Goal: Information Seeking & Learning: Learn about a topic

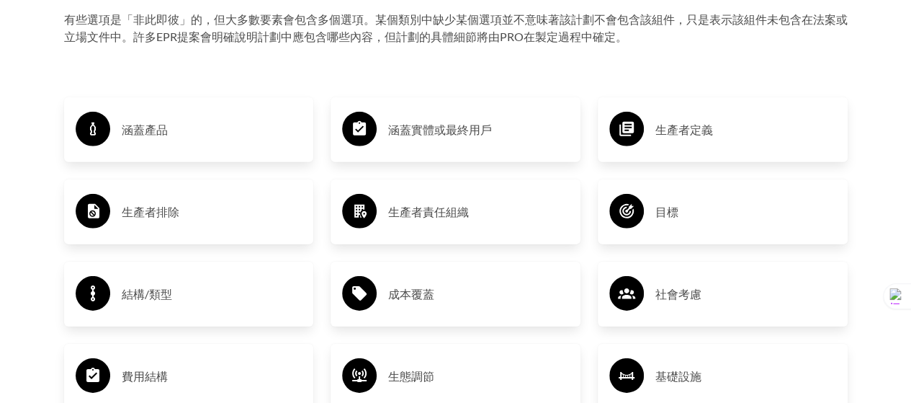
scroll to position [2160, 0]
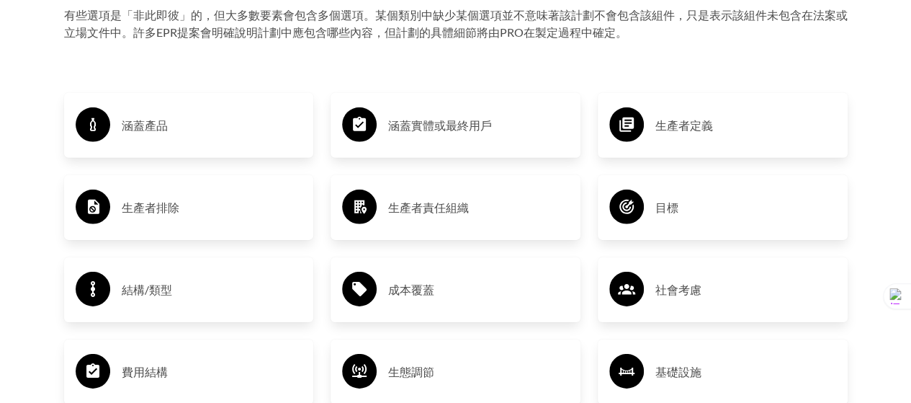
click at [144, 125] on font "涵蓋產品" at bounding box center [145, 125] width 46 height 14
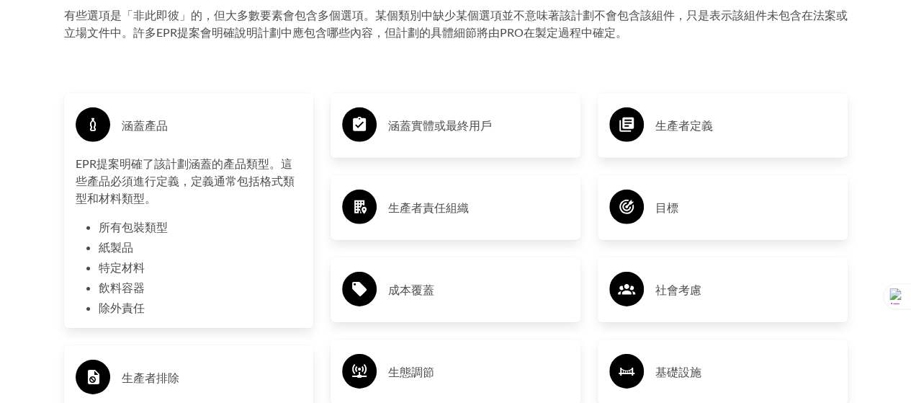
click at [455, 212] on font "生產者責任組織" at bounding box center [428, 207] width 81 height 14
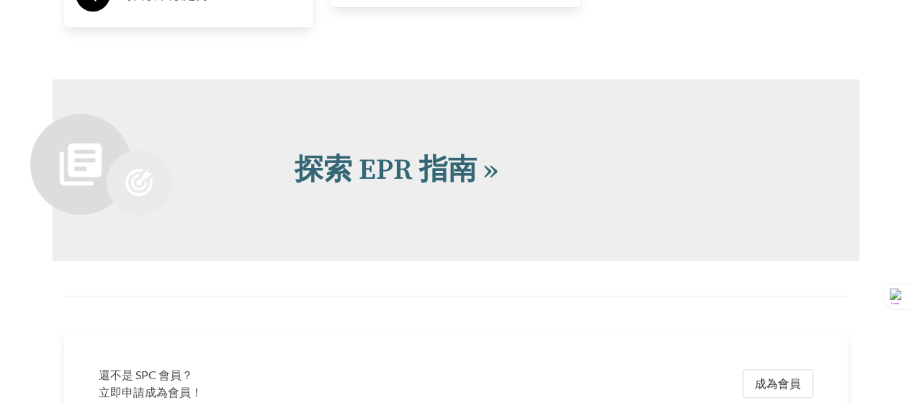
scroll to position [2953, 0]
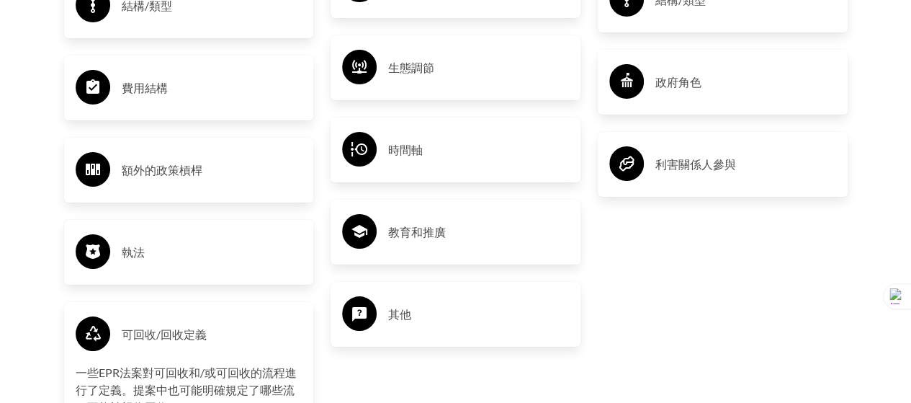
scroll to position [2593, 0]
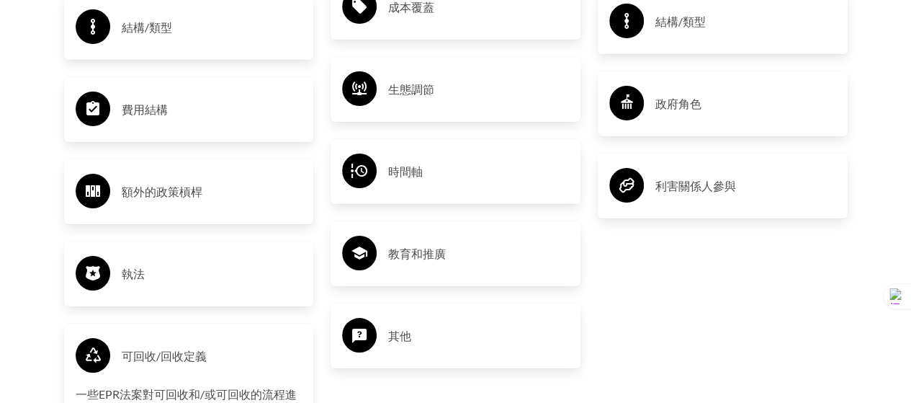
click at [418, 186] on div "時間軸" at bounding box center [455, 172] width 227 height 42
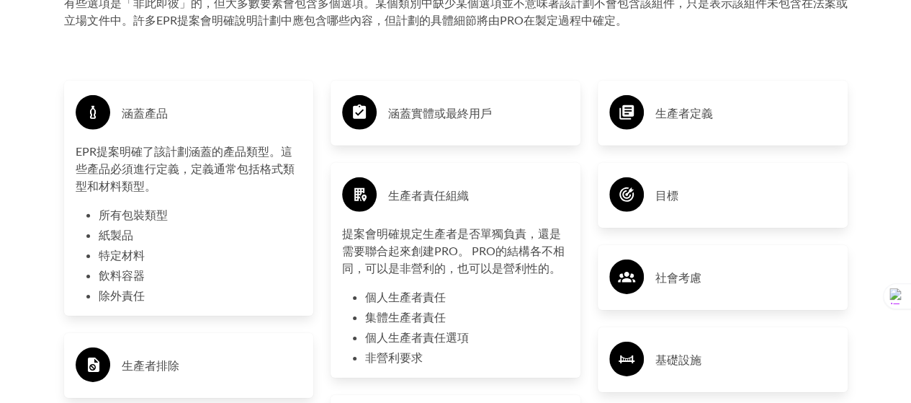
scroll to position [2160, 0]
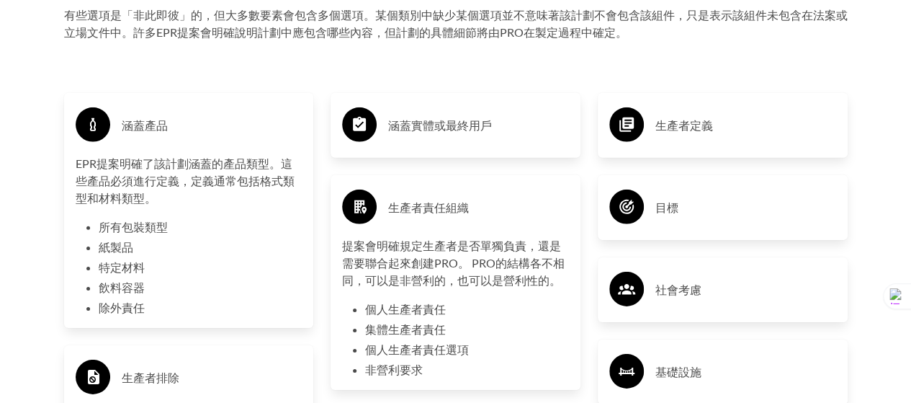
click at [688, 207] on h3 "目標" at bounding box center [745, 207] width 181 height 23
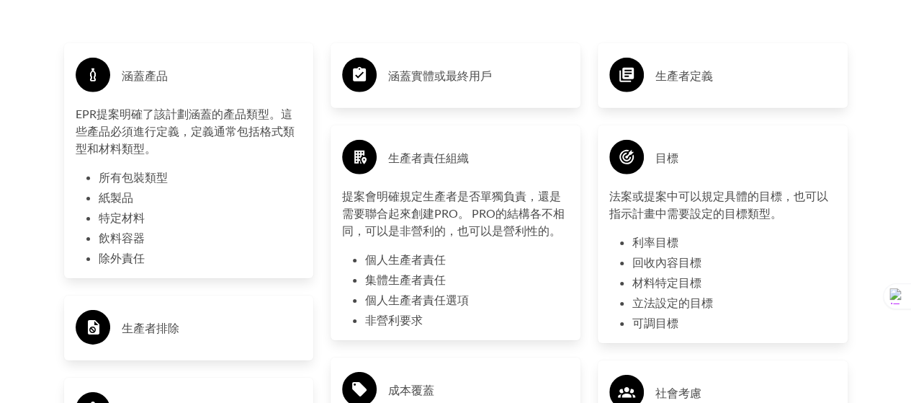
scroll to position [2232, 0]
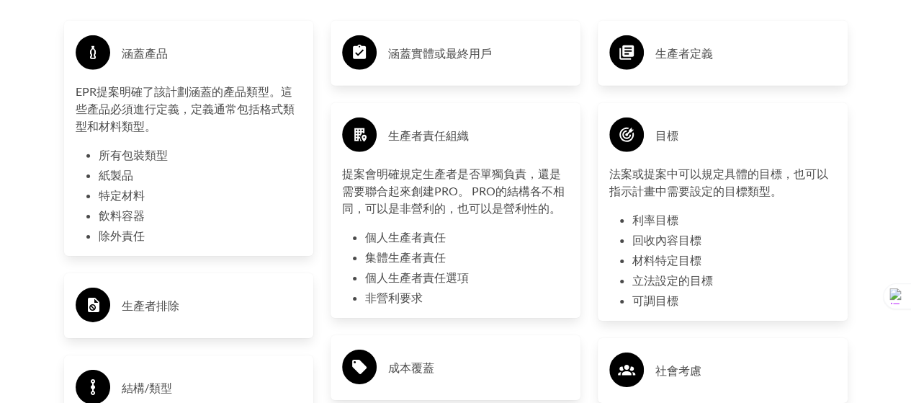
click at [665, 60] on font "生產者定義" at bounding box center [684, 53] width 58 height 14
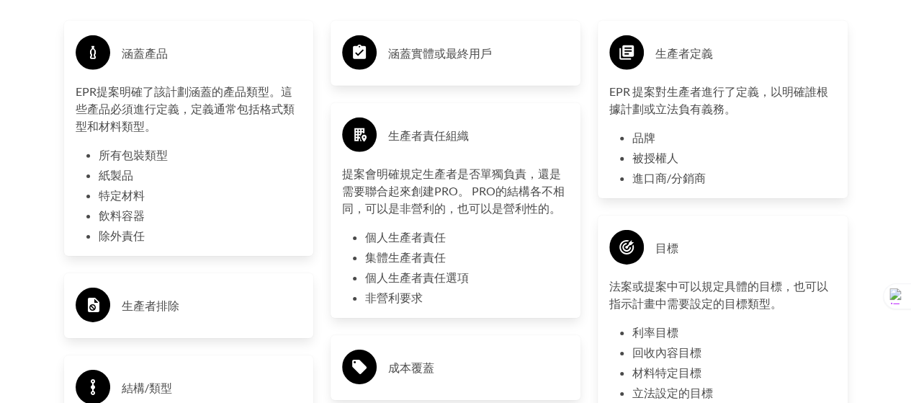
click at [468, 57] on font "涵蓋實體或最終用戶" at bounding box center [440, 53] width 104 height 14
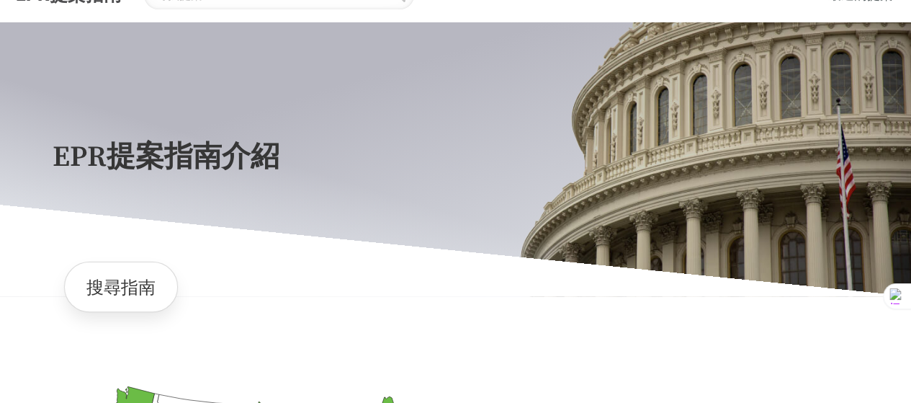
scroll to position [0, 0]
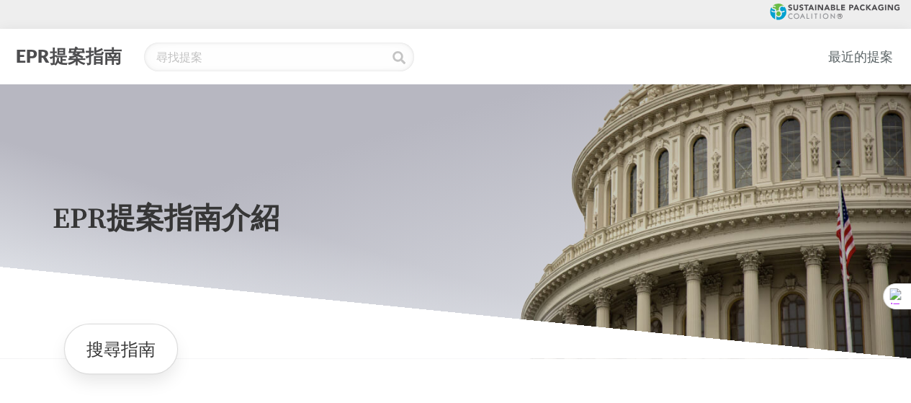
click at [74, 56] on font "EPR提案指南" at bounding box center [69, 56] width 106 height 22
type input "Sign Up"
click at [838, 6] on icon at bounding box center [835, 12] width 130 height 17
